Goal: Information Seeking & Learning: Check status

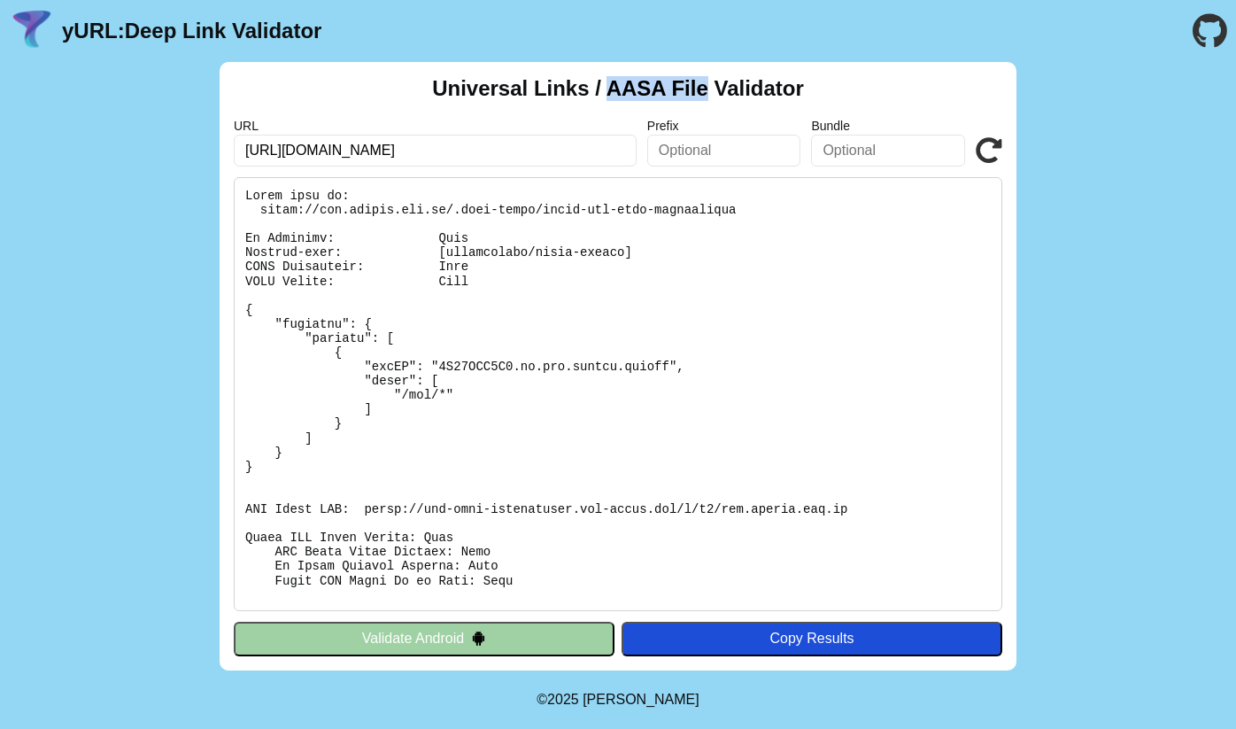
drag, startPoint x: 606, startPoint y: 87, endPoint x: 705, endPoint y: 89, distance: 99.2
click at [705, 89] on h2 "Universal Links / AASA File Validator" at bounding box center [618, 88] width 372 height 25
copy h2 "AASA File"
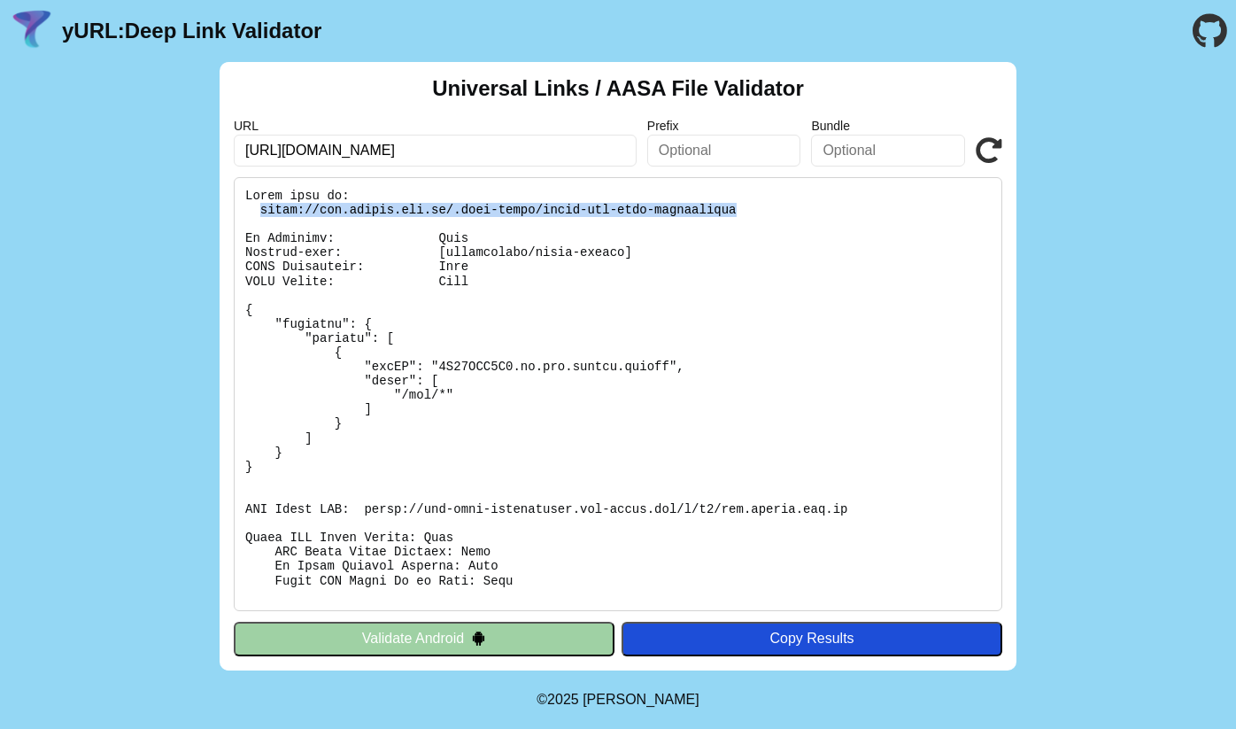
drag, startPoint x: 742, startPoint y: 208, endPoint x: 258, endPoint y: 208, distance: 484.4
click at [258, 208] on pre at bounding box center [618, 394] width 769 height 434
copy pre "[URL][DOMAIN_NAME]"
click at [499, 212] on pre at bounding box center [618, 394] width 769 height 434
drag, startPoint x: 453, startPoint y: 213, endPoint x: 534, endPoint y: 213, distance: 81.5
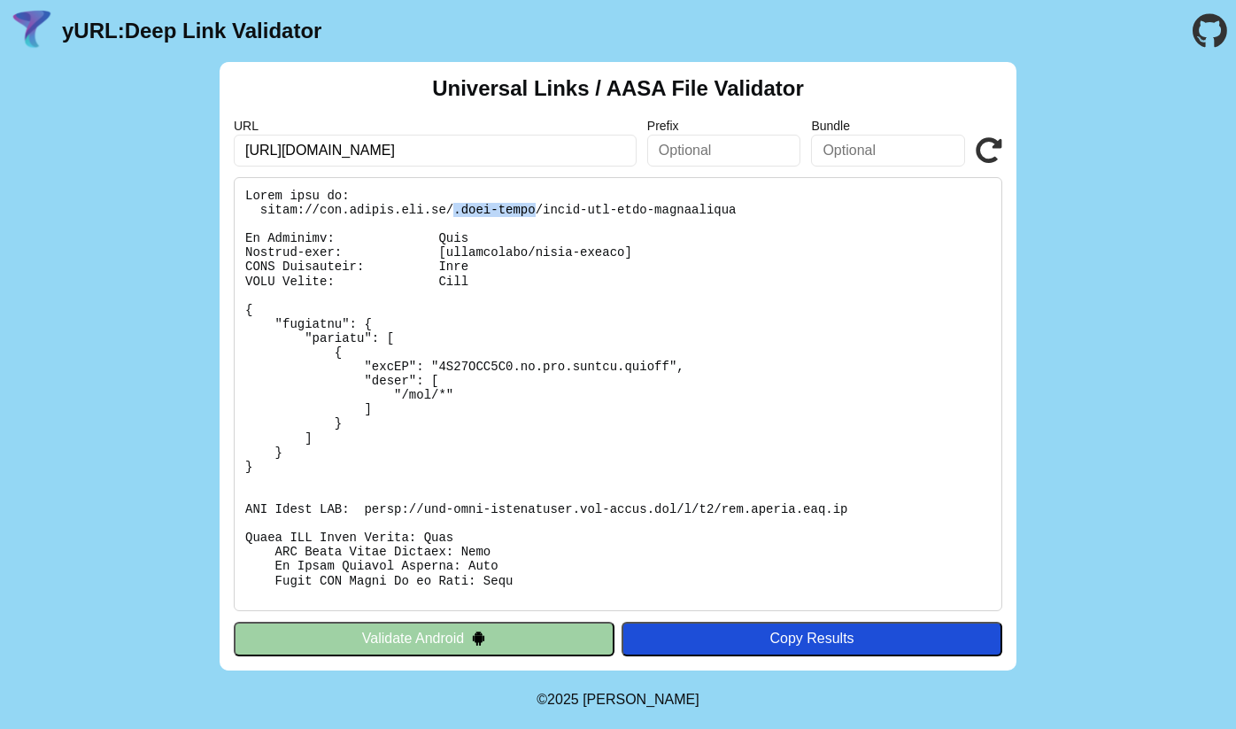
click at [534, 213] on pre at bounding box center [618, 394] width 769 height 434
click at [532, 231] on pre at bounding box center [618, 394] width 769 height 434
drag, startPoint x: 261, startPoint y: 211, endPoint x: 756, endPoint y: 205, distance: 495.1
click at [756, 205] on pre at bounding box center [618, 394] width 769 height 434
copy pre "[URL][DOMAIN_NAME]"
